Goal: Task Accomplishment & Management: Manage account settings

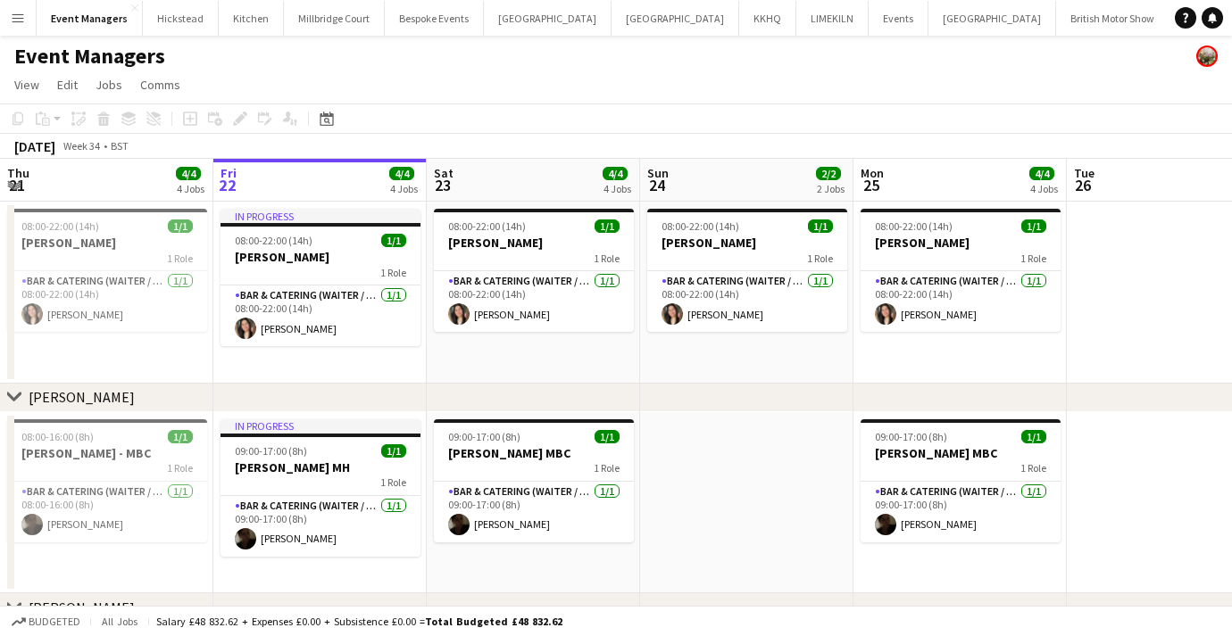
click at [3, 15] on button "Menu" at bounding box center [18, 18] width 36 height 36
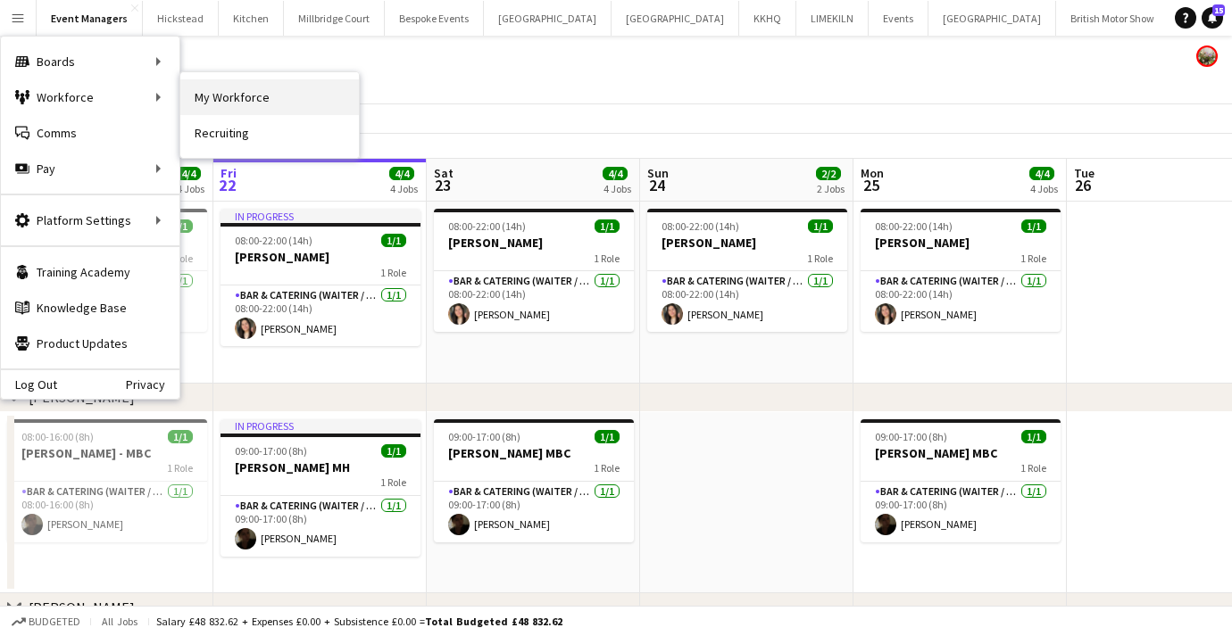
click at [201, 88] on link "My Workforce" at bounding box center [269, 97] width 178 height 36
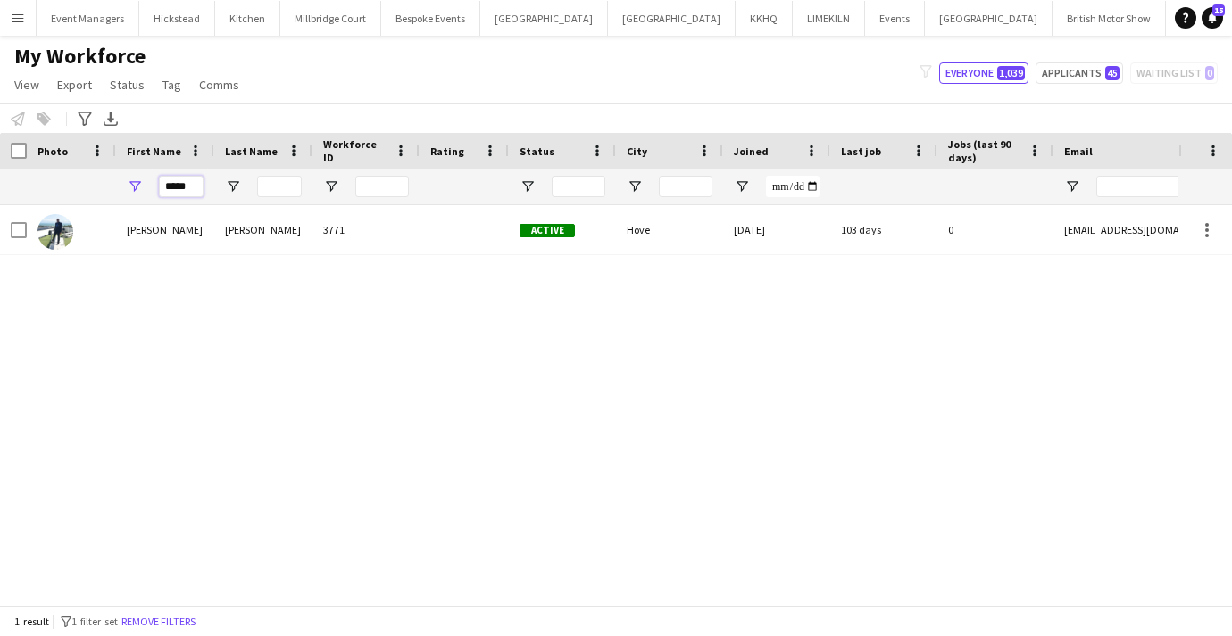
click at [185, 187] on input "*****" at bounding box center [181, 186] width 45 height 21
type input "*"
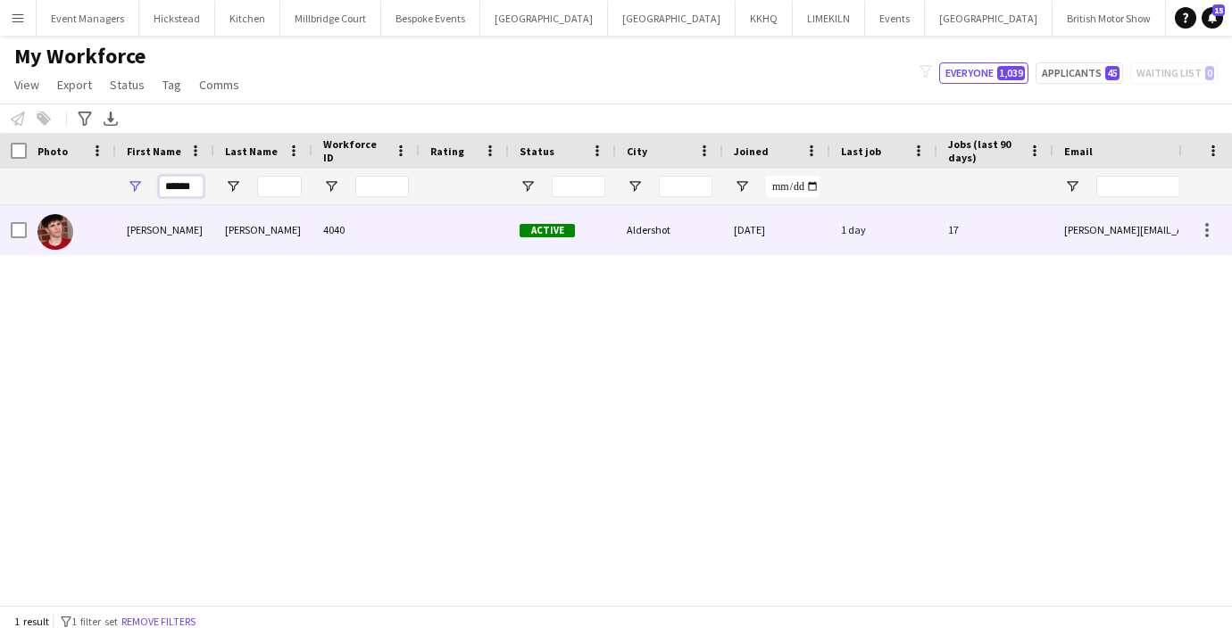
type input "******"
click at [167, 230] on div "[PERSON_NAME]" at bounding box center [165, 229] width 98 height 49
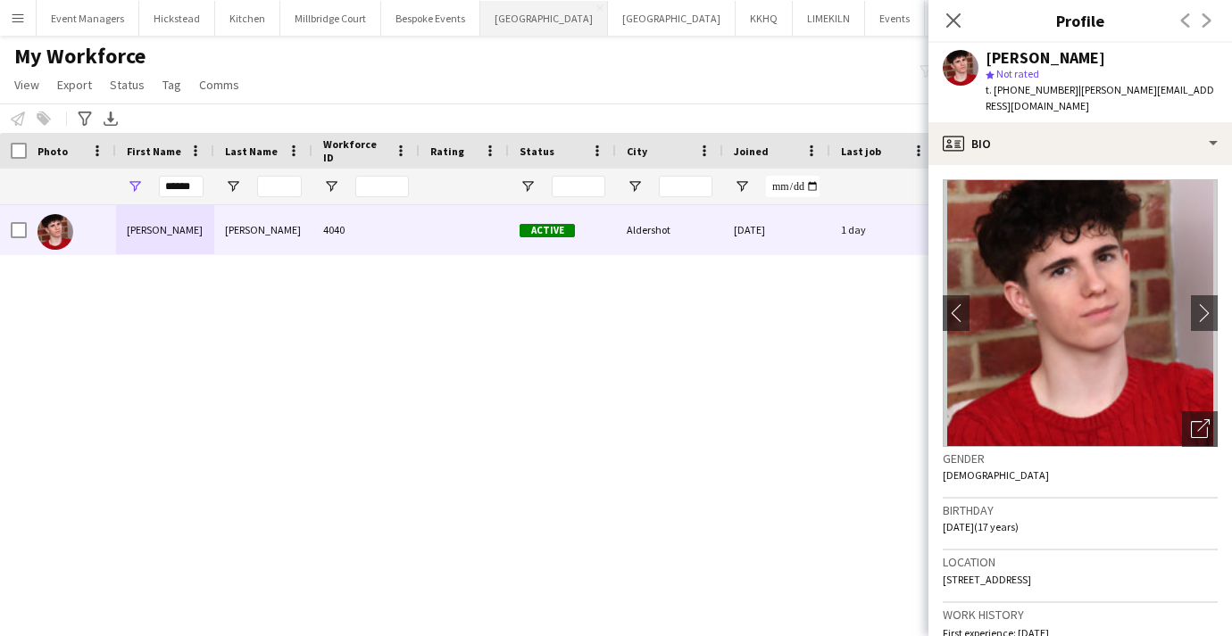
click at [543, 29] on button "[GEOGRAPHIC_DATA] Close" at bounding box center [544, 18] width 128 height 35
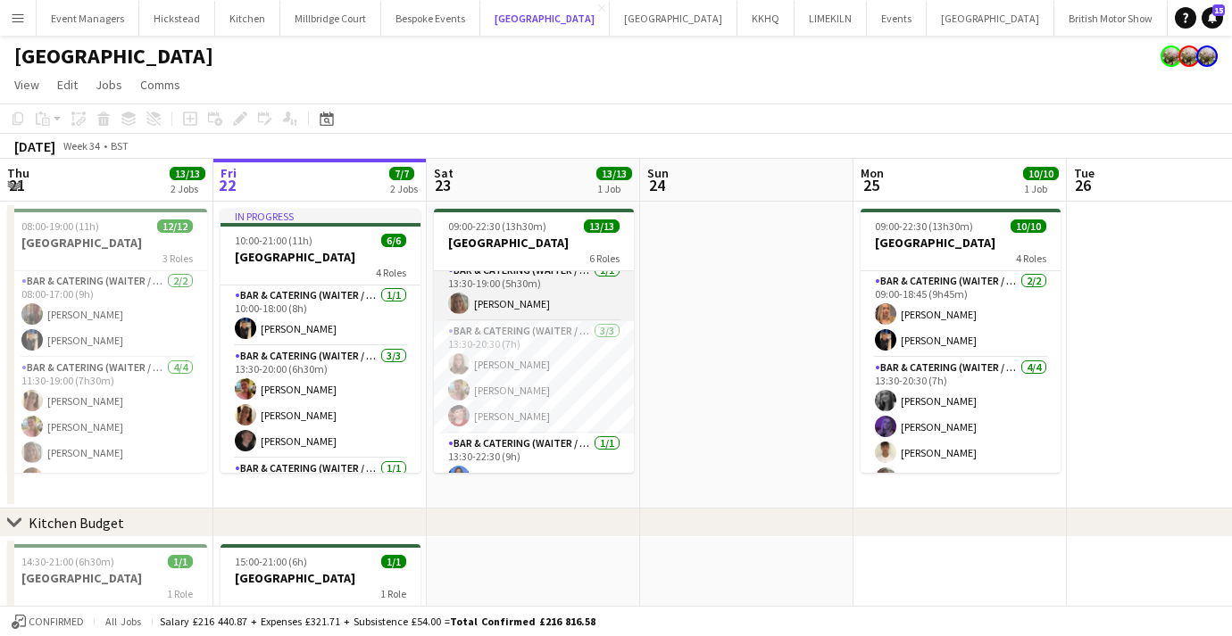
scroll to position [121, 0]
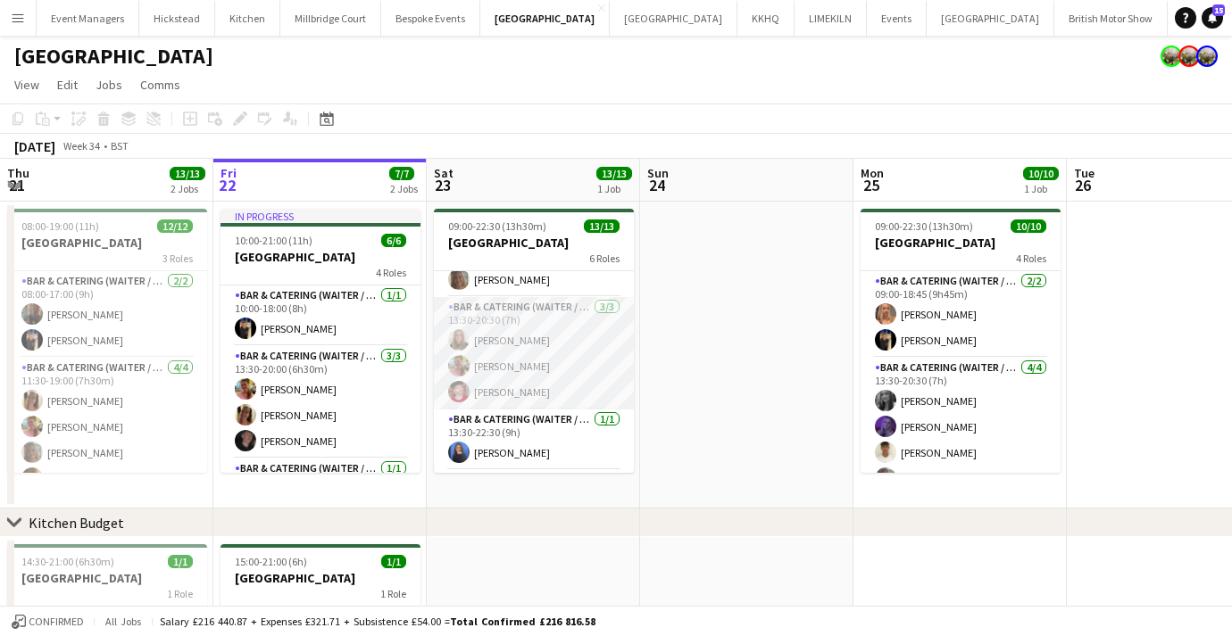
click at [520, 386] on app-card-role "Bar & Catering (Waiter / waitress) [DATE] 13:30-20:30 (7h) [PERSON_NAME] [PERSO…" at bounding box center [534, 353] width 200 height 112
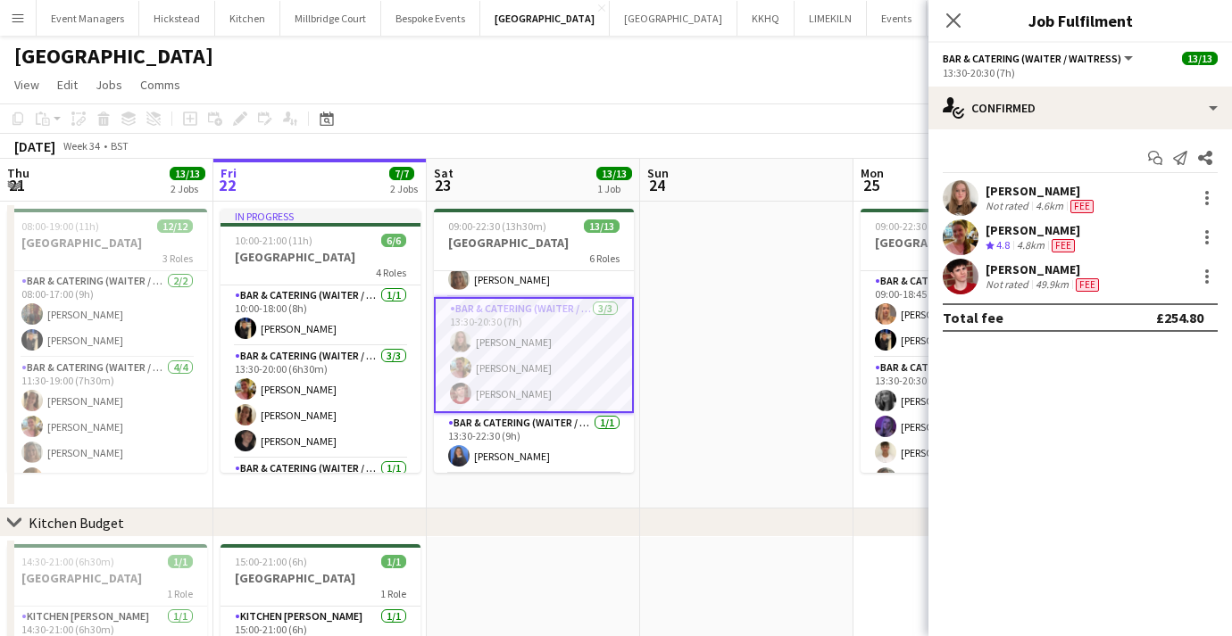
click at [969, 273] on app-user-avatar at bounding box center [960, 277] width 36 height 36
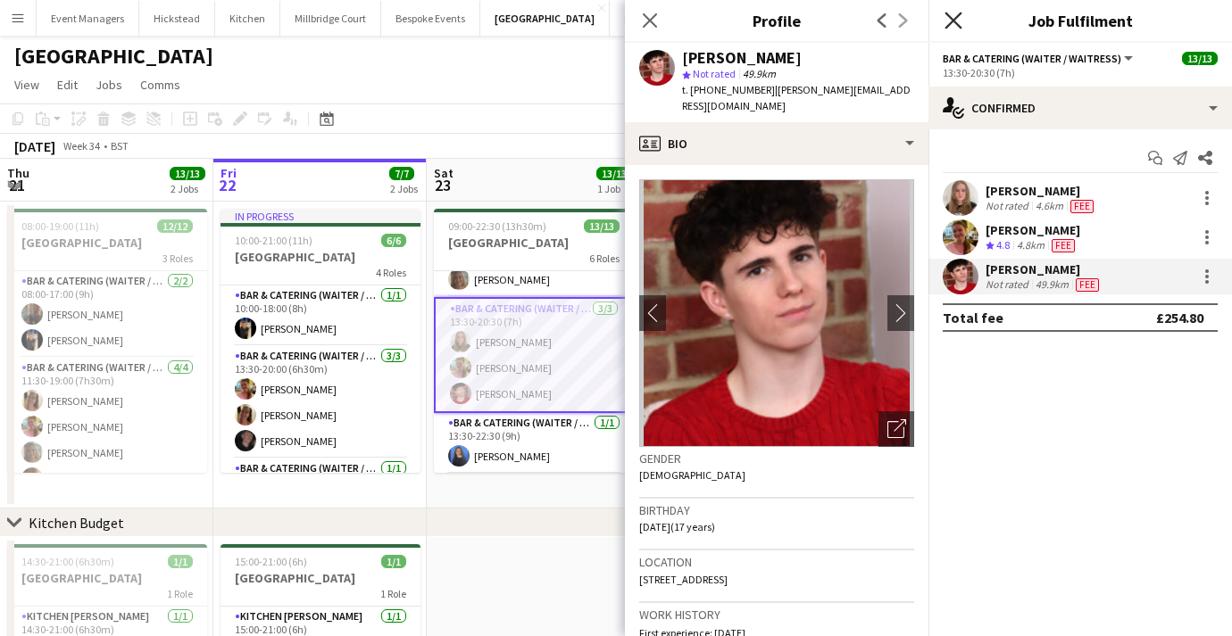
click at [952, 26] on icon "Close pop-in" at bounding box center [952, 20] width 17 height 17
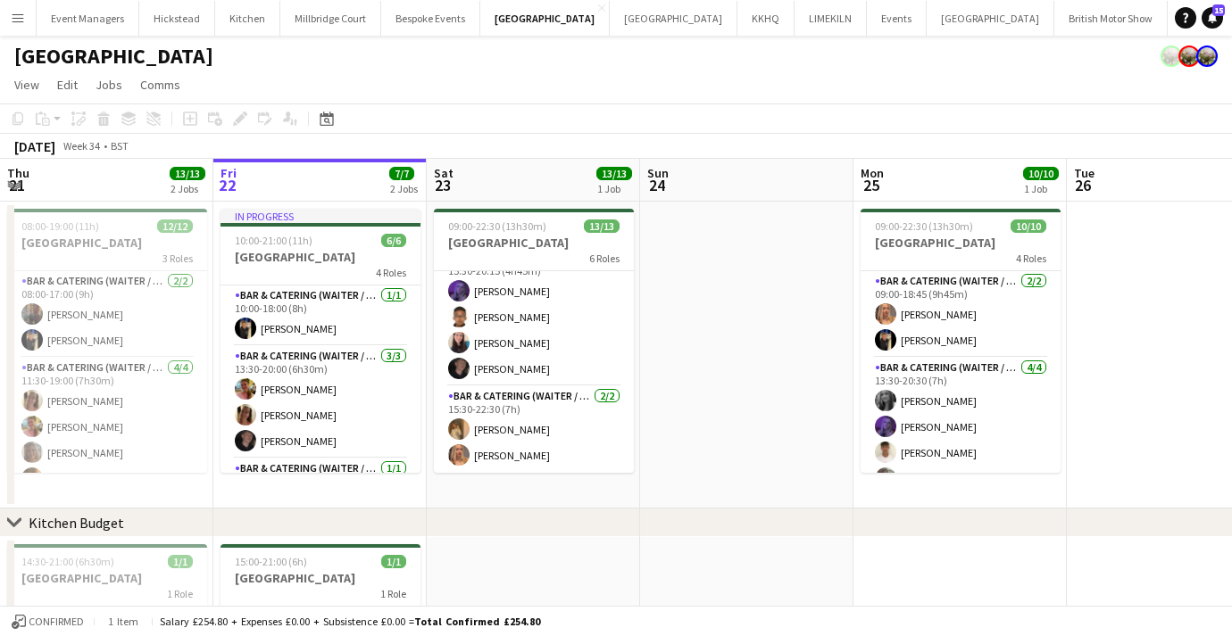
scroll to position [0, 0]
